Goal: Information Seeking & Learning: Learn about a topic

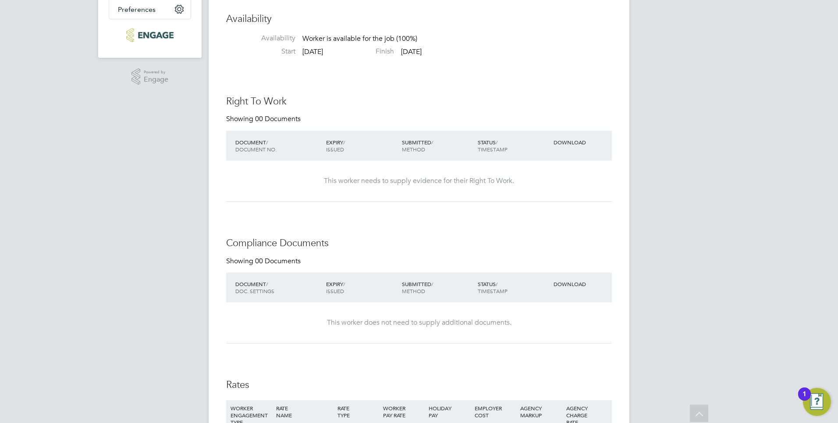
scroll to position [6, 0]
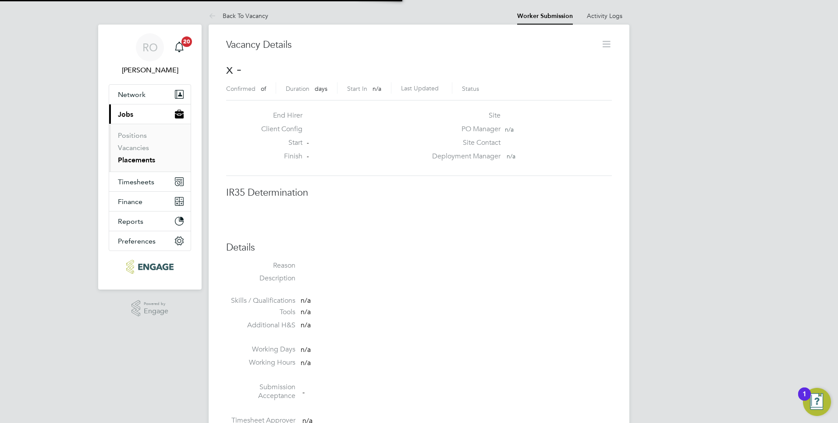
scroll to position [4, 4]
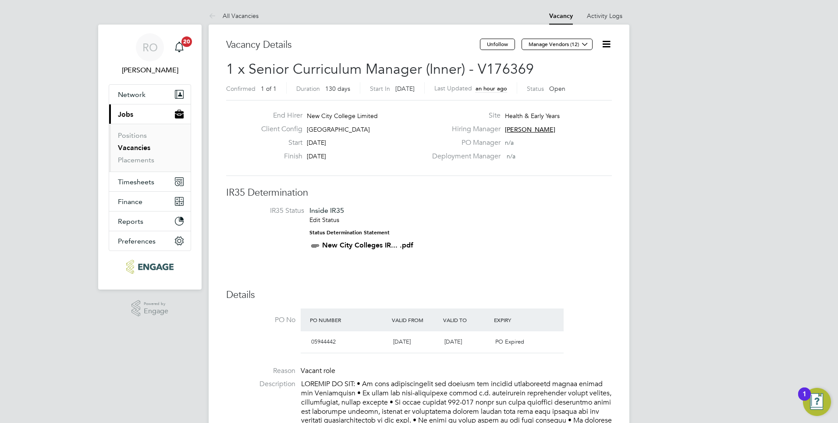
click at [136, 146] on link "Vacancies" at bounding box center [134, 147] width 32 height 8
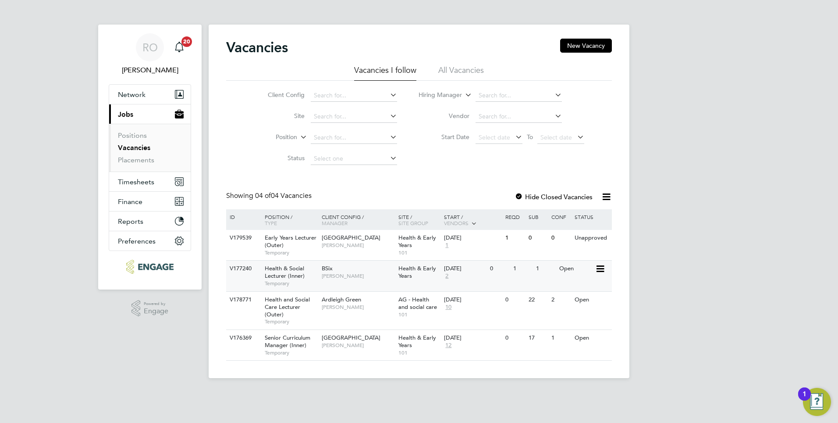
click at [332, 269] on span "BSix" at bounding box center [327, 267] width 11 height 7
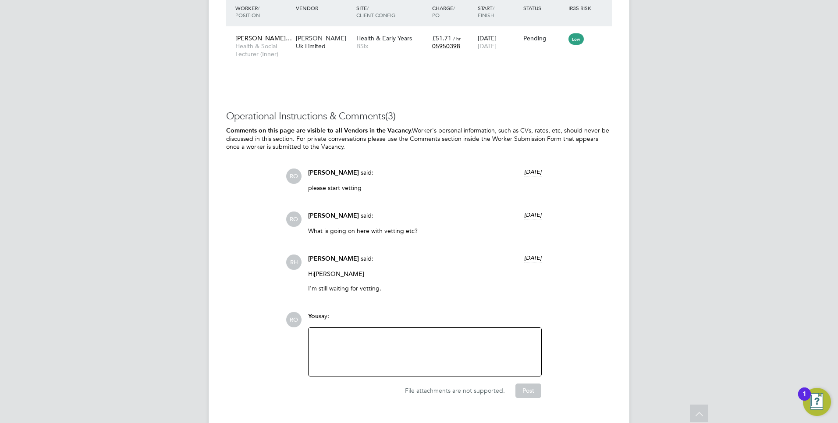
scroll to position [1407, 0]
click at [412, 332] on div at bounding box center [425, 351] width 222 height 38
click at [322, 332] on div "Un fortunatey this ahs now been canclled so Charmaine is no longer needed" at bounding box center [425, 351] width 222 height 38
click at [328, 332] on div "Un fortunatey this ahs now been canclled so Charmaine is no longer needed" at bounding box center [425, 351] width 222 height 38
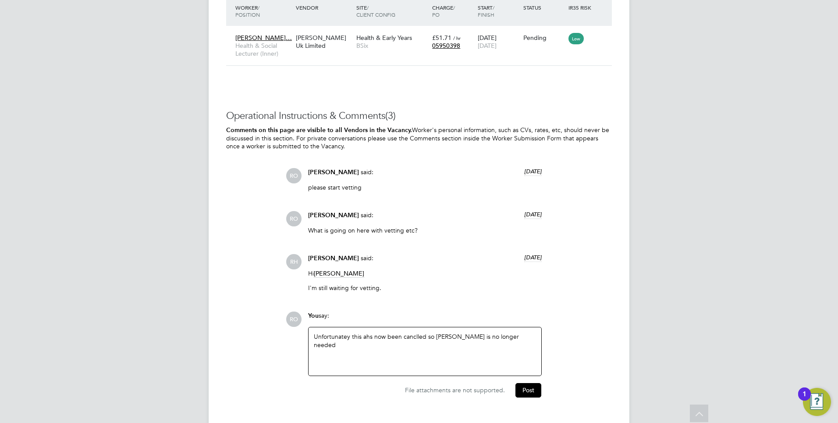
click at [346, 332] on div "Unfortunatey this ahs now been canclled so Charmaine is no longer needed" at bounding box center [425, 351] width 222 height 38
click at [365, 332] on div "Unfortunately this ahs now been canclled so Charmaine is no longer needed" at bounding box center [425, 351] width 222 height 38
drag, startPoint x: 380, startPoint y: 316, endPoint x: 393, endPoint y: 322, distance: 15.1
click at [393, 332] on div "Unfortunately this now been canclled so Charmaine is no longer needed" at bounding box center [425, 351] width 222 height 38
click at [387, 332] on div "Unfortunately this now likley to be canclled so Charmaine is no longer needed" at bounding box center [425, 351] width 222 height 38
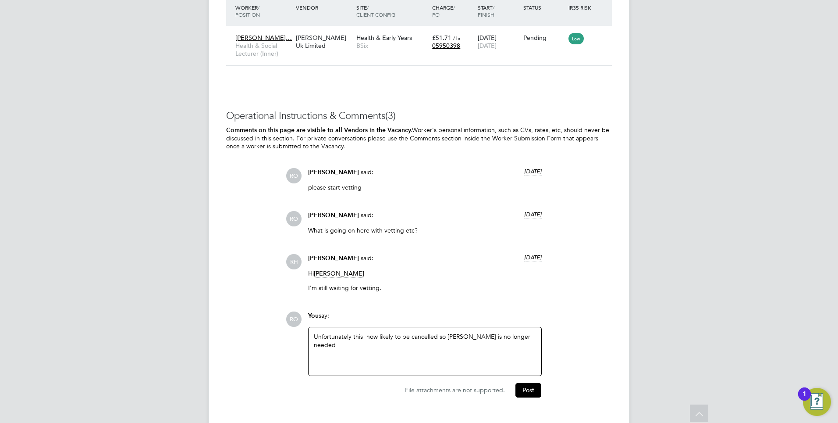
click at [447, 332] on div "Unfortunately this now likely to be cancelled so Charmaine is no longer needed" at bounding box center [425, 351] width 222 height 38
click at [366, 332] on div "Unfortunately this now likely to be cancelled so I am Charmaine is no longer ne…" at bounding box center [425, 351] width 222 height 38
drag, startPoint x: 450, startPoint y: 316, endPoint x: 463, endPoint y: 319, distance: 13.0
click at [463, 332] on div "Unfortunately this is now likely to be cancelled so I am Charmaine is no longer…" at bounding box center [425, 351] width 222 height 38
click at [527, 332] on div "Unfortunately this is now likely to be cancelled so Charmaine is no longer need…" at bounding box center [425, 351] width 222 height 38
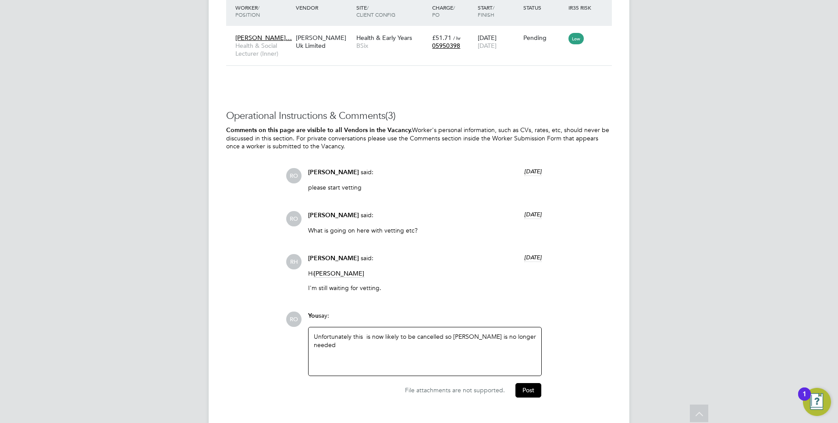
click at [343, 332] on div "Unfortunately this is now likely to be cancelled so Charmaine is no longer need…" at bounding box center [425, 351] width 222 height 38
click at [371, 332] on div "Unfortunately this is now likely to be cancelled so Charmaine is no longer need…" at bounding box center [425, 351] width 222 height 38
click at [376, 332] on div "Unfortunately this is now likely to be cancelled so Charmaine is no longer need…" at bounding box center [425, 351] width 222 height 38
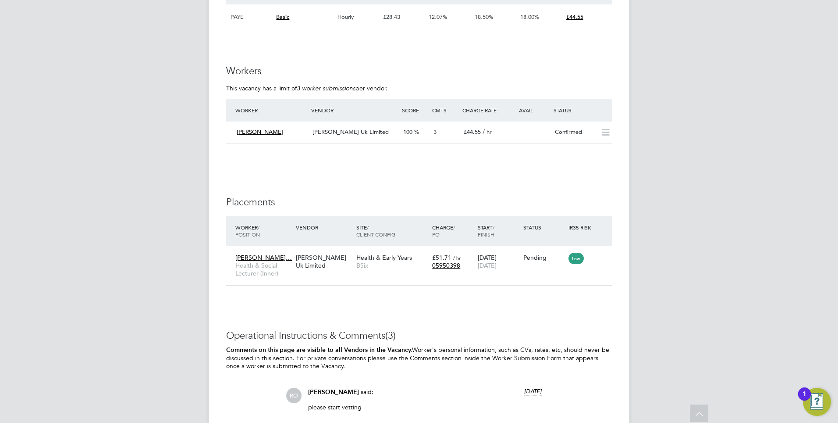
scroll to position [1144, 0]
